Goal: Navigation & Orientation: Find specific page/section

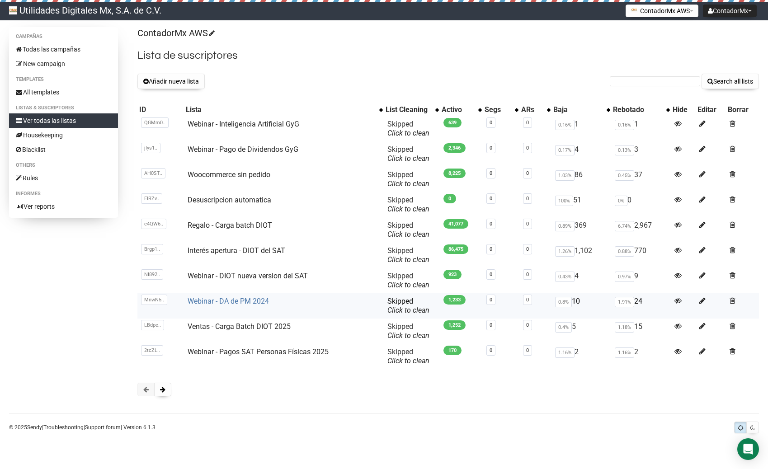
scroll to position [85, 0]
click at [166, 397] on button at bounding box center [162, 390] width 17 height 14
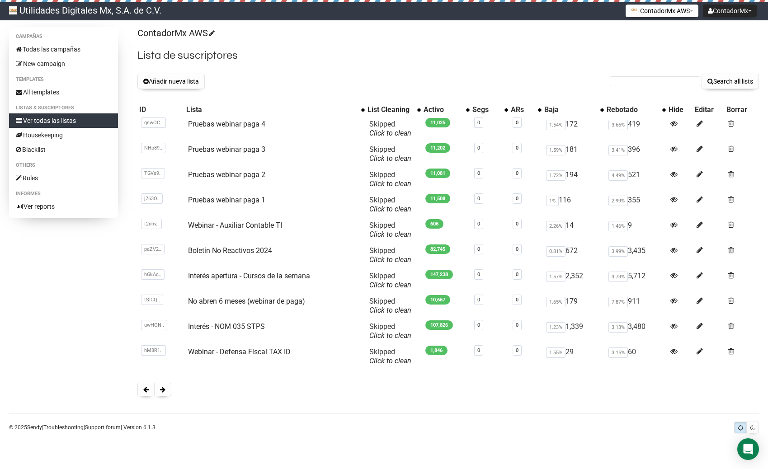
scroll to position [63, 0]
click at [164, 393] on span at bounding box center [162, 390] width 5 height 6
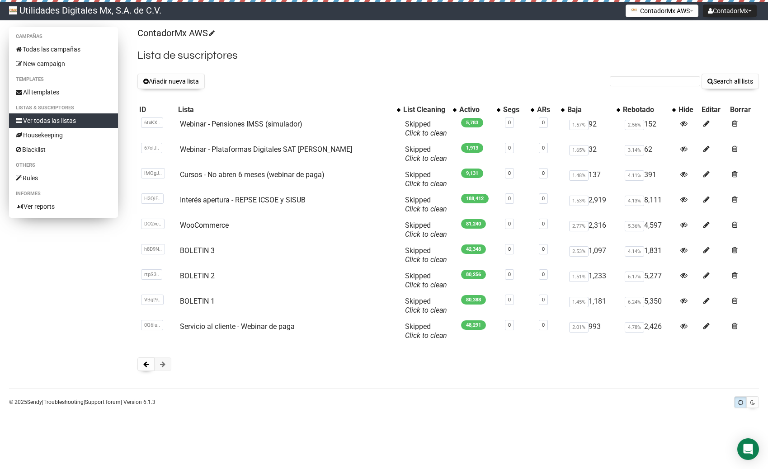
click at [40, 120] on link "Ver todas las listas" at bounding box center [63, 121] width 109 height 14
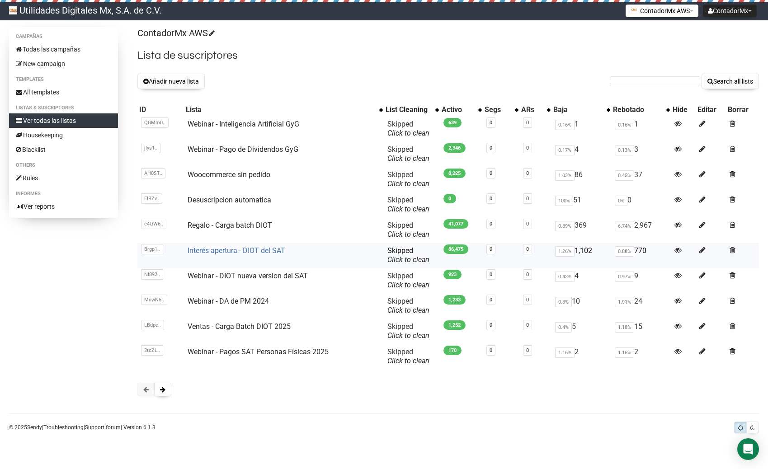
click at [281, 255] on link "Interés apertura - DIOT del SAT" at bounding box center [237, 251] width 98 height 9
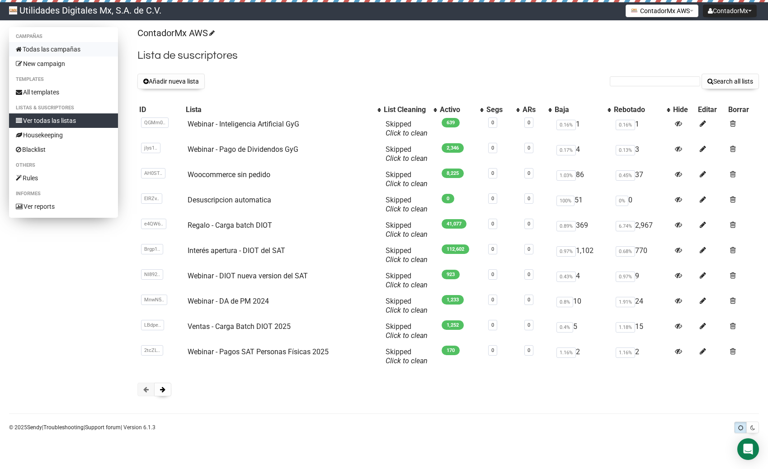
click at [63, 48] on link "Todas las campañas" at bounding box center [63, 49] width 109 height 14
